Goal: Navigation & Orientation: Find specific page/section

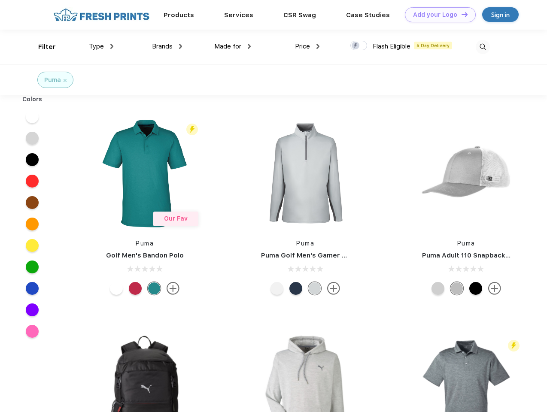
scroll to position [0, 0]
click at [437, 15] on link "Add your Logo Design Tool" at bounding box center [440, 14] width 71 height 15
click at [0, 0] on div "Design Tool" at bounding box center [0, 0] width 0 height 0
click at [461, 14] on link "Add your Logo Design Tool" at bounding box center [440, 14] width 71 height 15
click at [41, 47] on div "Filter" at bounding box center [47, 47] width 18 height 10
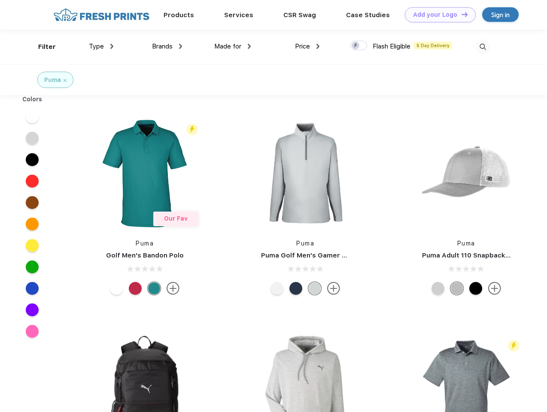
click at [101, 46] on span "Type" at bounding box center [96, 47] width 15 height 8
click at [167, 46] on span "Brands" at bounding box center [162, 47] width 21 height 8
click at [233, 46] on span "Made for" at bounding box center [227, 47] width 27 height 8
click at [308, 46] on span "Price" at bounding box center [302, 47] width 15 height 8
click at [359, 46] on div at bounding box center [359, 45] width 17 height 9
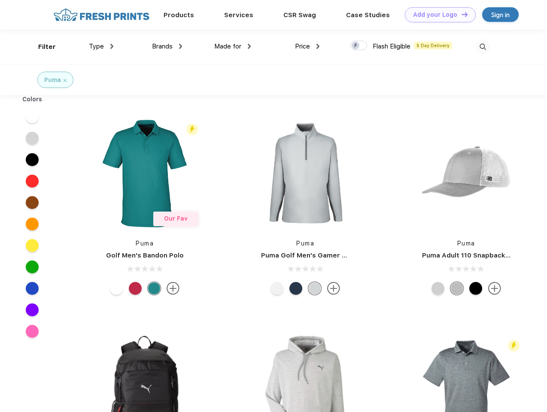
click at [356, 46] on input "checkbox" at bounding box center [354, 43] width 6 height 6
click at [483, 47] on img at bounding box center [483, 47] width 14 height 14
